Goal: Task Accomplishment & Management: Use online tool/utility

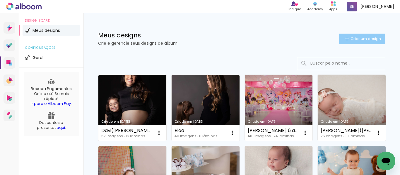
click at [362, 38] on span "Criar um design" at bounding box center [365, 39] width 30 height 4
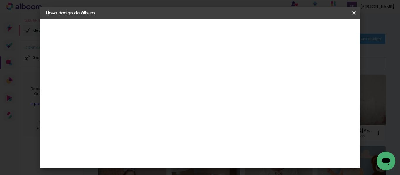
click at [144, 73] on paper-input-container "Título do álbum" at bounding box center [142, 78] width 4 height 15
type input "[PERSON_NAME] 3 anos"
type paper-input "[PERSON_NAME] 3 anos"
click at [0, 0] on slot "Avançar" at bounding box center [0, 0] width 0 height 0
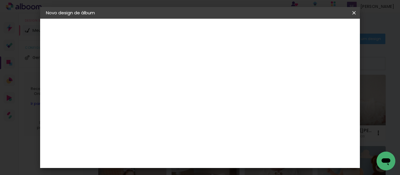
click at [178, 155] on paper-item "Moldurart Álbuns" at bounding box center [156, 162] width 63 height 15
click at [0, 0] on slot "Avançar" at bounding box center [0, 0] width 0 height 0
click at [164, 97] on input "text" at bounding box center [153, 101] width 23 height 9
click at [223, 98] on paper-item "Premium" at bounding box center [237, 97] width 117 height 12
type input "Premium"
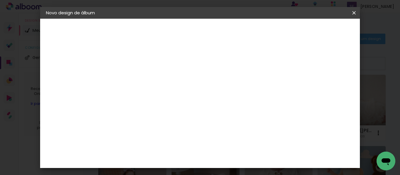
scroll to position [59, 0]
click at [181, 108] on span "20 × 60" at bounding box center [167, 116] width 27 height 16
click at [237, 34] on paper-button "Avançar" at bounding box center [222, 31] width 29 height 10
click at [260, 34] on paper-button "Iniciar design" at bounding box center [247, 33] width 28 height 14
